Goal: Transaction & Acquisition: Purchase product/service

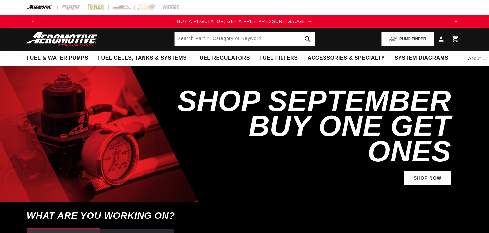
select select "1957"
select select "4.6L"
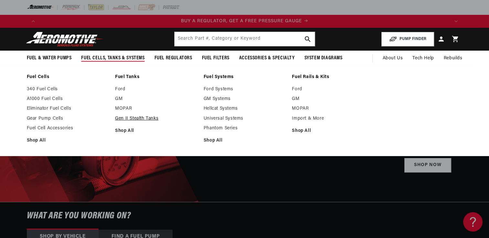
click at [125, 119] on link "Gen II Stealth Tanks" at bounding box center [156, 119] width 82 height 6
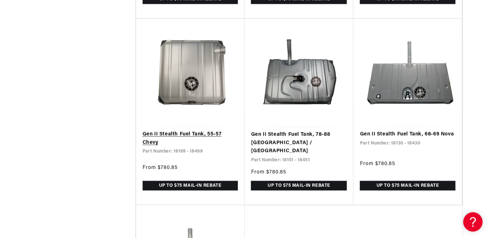
click at [181, 137] on link "Gen II Stealth Fuel Tank, 55-57 Chevy" at bounding box center [190, 138] width 96 height 16
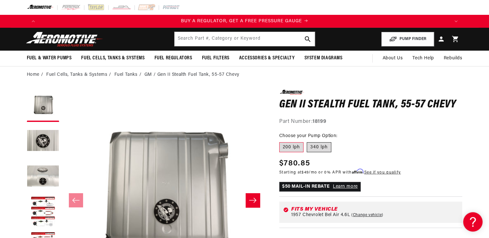
click at [320, 146] on label "340 lph" at bounding box center [318, 147] width 25 height 10
click at [307, 141] on input "340 lph" at bounding box center [306, 141] width 0 height 0
radio input "true"
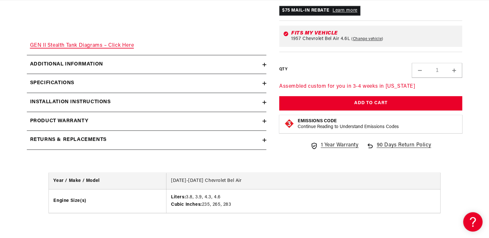
scroll to position [0, 614]
click at [40, 44] on link "GEN II Stealth Tank Diagrams – Click Here" at bounding box center [82, 45] width 104 height 5
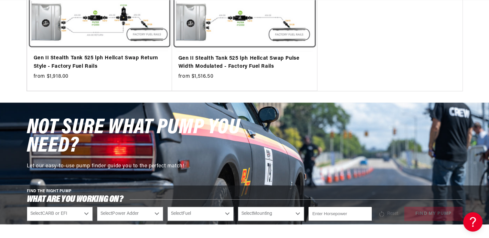
scroll to position [0, 1228]
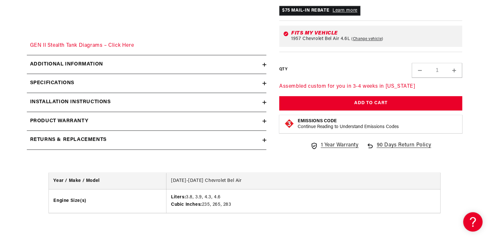
click at [71, 64] on h2 "Additional information" at bounding box center [66, 64] width 73 height 8
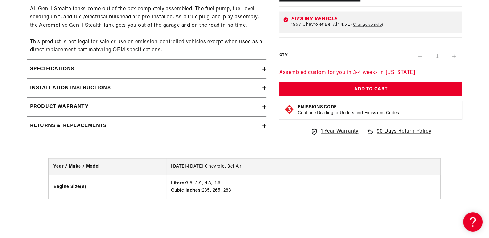
scroll to position [0, 409]
click at [67, 61] on summary "Specifications" at bounding box center [146, 69] width 239 height 19
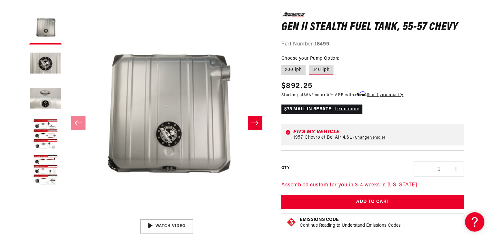
scroll to position [0, 819]
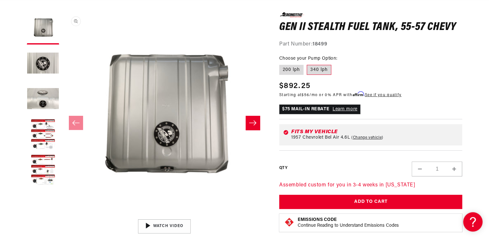
click at [62, 216] on button "Open media 1 in modal" at bounding box center [62, 216] width 0 height 0
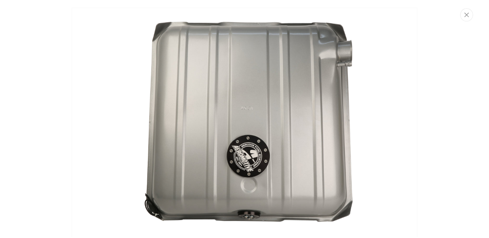
scroll to position [3, 0]
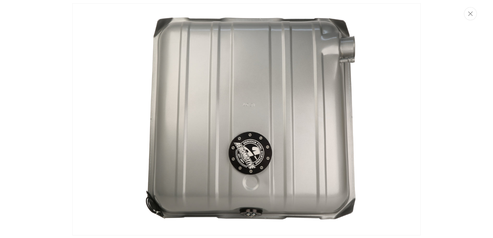
click at [333, 132] on img "Media gallery" at bounding box center [246, 119] width 349 height 232
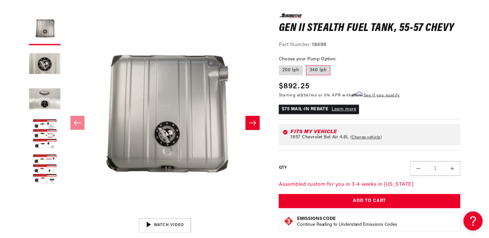
scroll to position [0, 0]
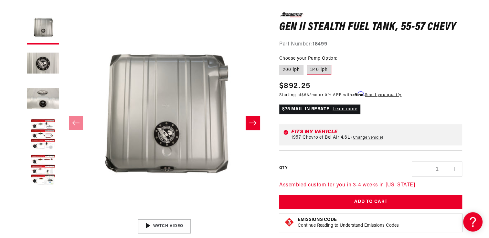
click at [252, 127] on button "Slide right" at bounding box center [252, 123] width 14 height 14
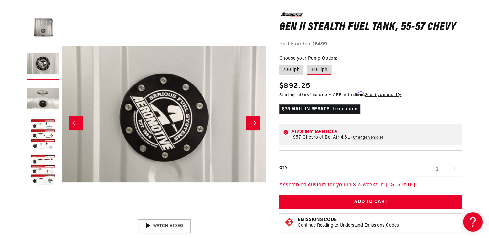
click at [252, 127] on button "Slide right" at bounding box center [252, 123] width 14 height 14
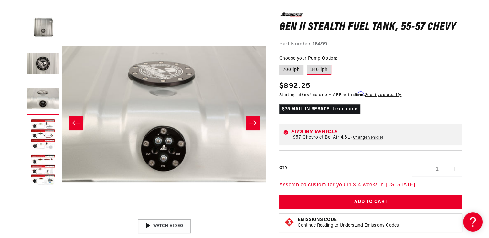
click at [252, 127] on button "Slide right" at bounding box center [252, 123] width 14 height 14
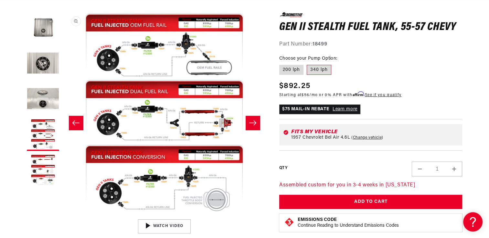
click at [62, 216] on button "Open media 4 in modal" at bounding box center [62, 216] width 0 height 0
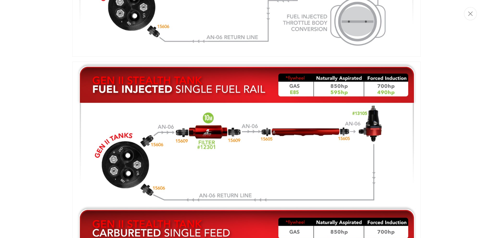
scroll to position [0, 106]
